Goal: Information Seeking & Learning: Learn about a topic

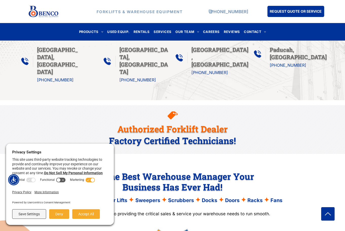
scroll to position [329, 0]
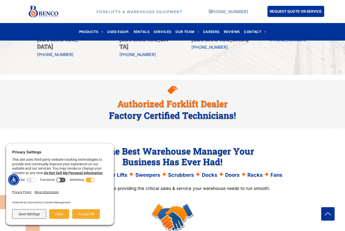
click at [168, 145] on span "Be The Best Warehouse Manager Your Business Has Ever Had!" at bounding box center [172, 156] width 163 height 22
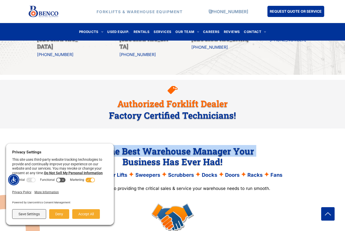
click at [168, 145] on span "Be The Best Warehouse Manager Your Business Has Ever Had!" at bounding box center [172, 156] width 163 height 22
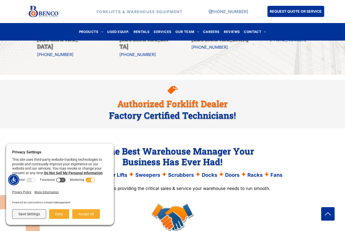
click at [166, 145] on span "Be The Best Warehouse Manager Your Business Has Ever Had!" at bounding box center [172, 156] width 163 height 22
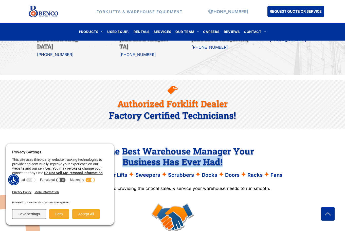
click at [166, 145] on span "Be The Best Warehouse Manager Your Business Has Ever Had!" at bounding box center [172, 156] width 163 height 22
click at [159, 145] on span "Be The Best Warehouse Manager Your Business Has Ever Had!" at bounding box center [172, 156] width 163 height 22
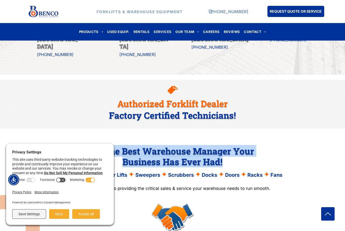
drag, startPoint x: 91, startPoint y: 127, endPoint x: 227, endPoint y: 140, distance: 136.4
click at [227, 145] on h2 "Be The Best Warehouse Manager Your Business Has Ever Had!" at bounding box center [172, 155] width 232 height 21
